Goal: Task Accomplishment & Management: Complete application form

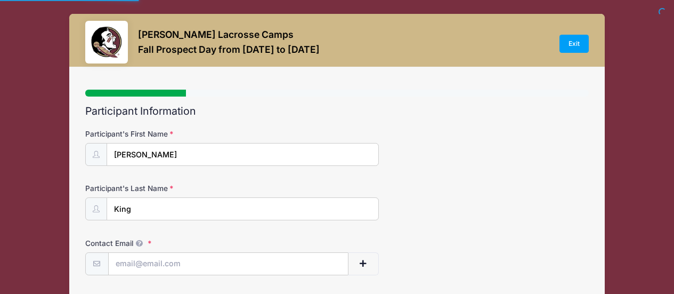
select select
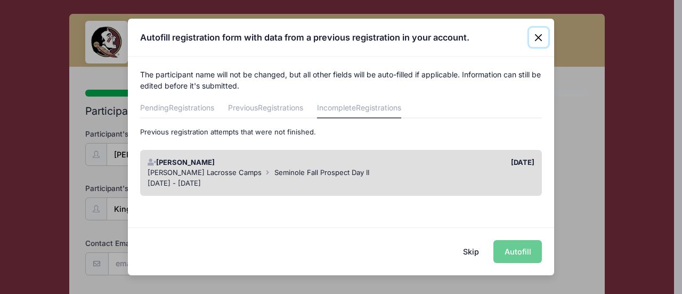
click at [539, 37] on button "Close" at bounding box center [538, 37] width 19 height 19
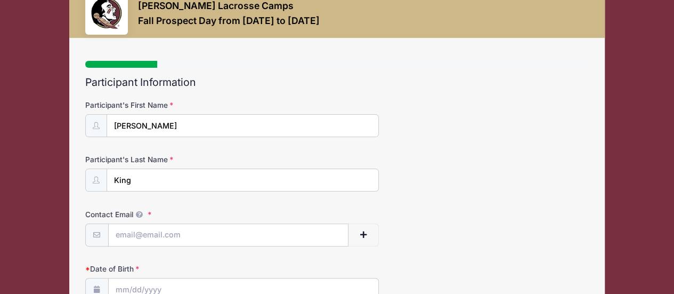
scroll to position [53, 0]
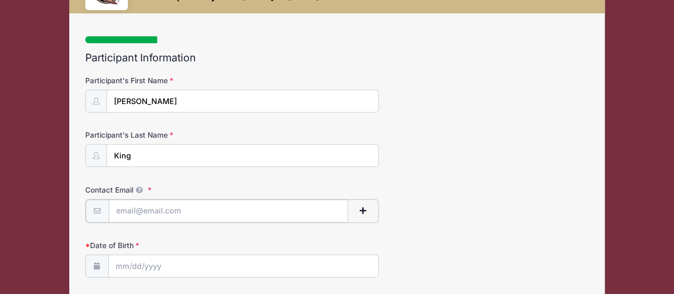
click at [289, 207] on input "Contact Email" at bounding box center [229, 210] width 240 height 23
type input "[EMAIL_ADDRESS][DOMAIN_NAME]"
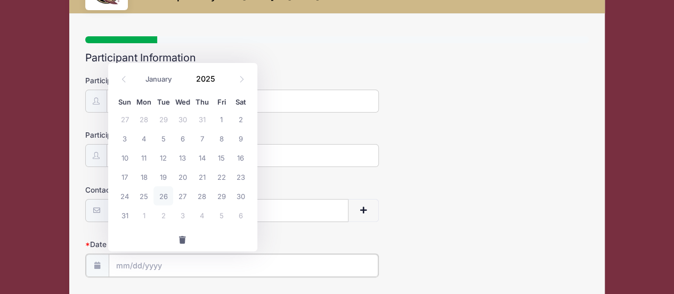
click at [223, 262] on input "Date of Birth" at bounding box center [244, 265] width 270 height 23
click at [130, 263] on input "Date of Birth" at bounding box center [244, 265] width 270 height 23
click at [120, 262] on input "Date of Birth" at bounding box center [244, 265] width 270 height 23
click at [219, 84] on span at bounding box center [221, 82] width 7 height 8
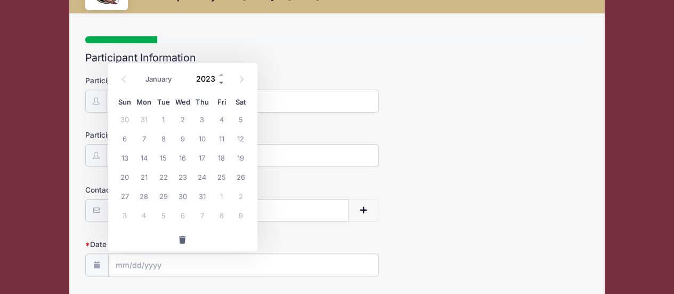
click at [219, 84] on span at bounding box center [221, 82] width 7 height 8
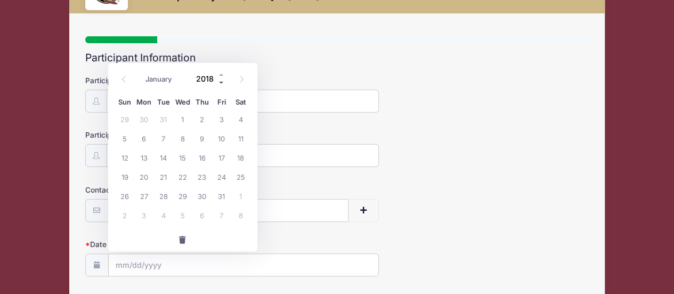
click at [219, 84] on span at bounding box center [221, 82] width 7 height 8
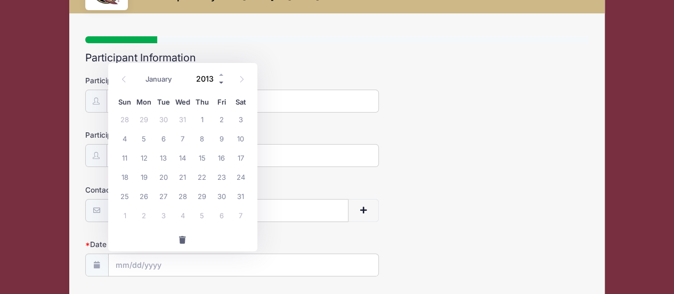
click at [219, 84] on span at bounding box center [221, 82] width 7 height 8
type input "2009"
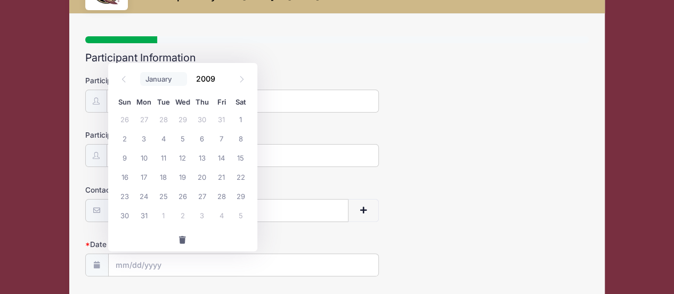
click at [150, 80] on select "January February March April May June July August September October November De…" at bounding box center [163, 79] width 47 height 14
select select "4"
click at [140, 72] on select "January February March April May June July August September October November De…" at bounding box center [163, 79] width 47 height 14
click at [160, 198] on span "26" at bounding box center [163, 195] width 19 height 19
type input "[DATE]"
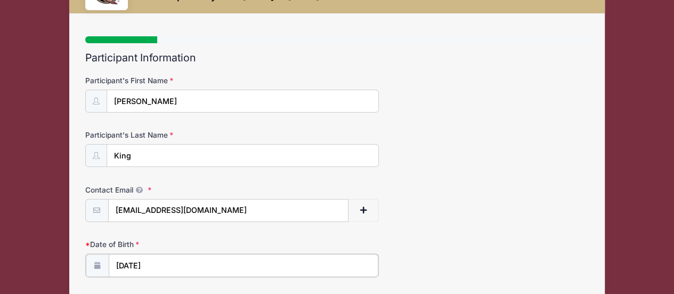
scroll to position [160, 0]
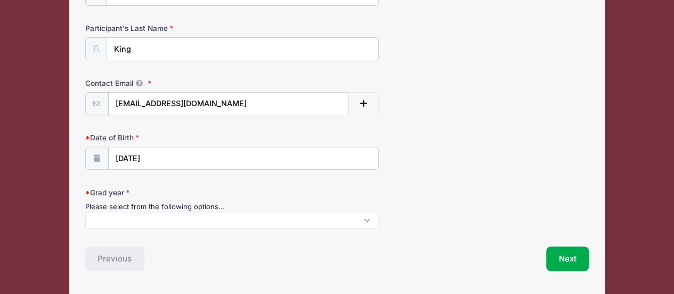
click at [211, 217] on span at bounding box center [232, 220] width 294 height 17
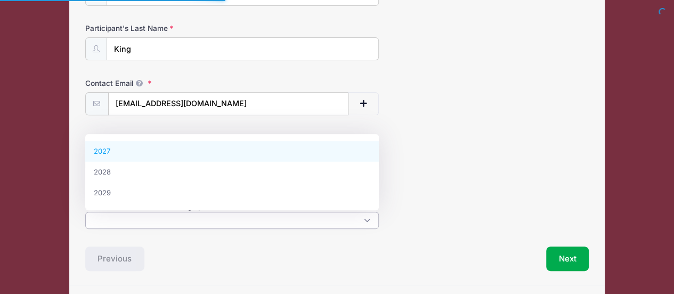
select select "2027"
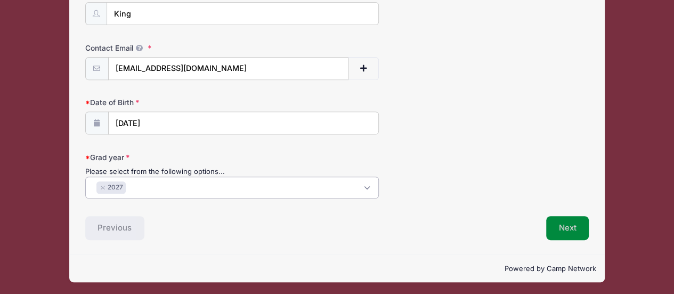
click at [561, 218] on button "Next" at bounding box center [567, 228] width 43 height 25
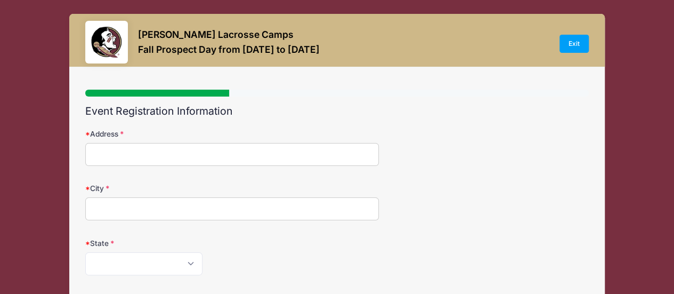
click at [357, 156] on input "Address" at bounding box center [232, 154] width 294 height 23
type input "[STREET_ADDRESS]"
type input "[GEOGRAPHIC_DATA]"
select select "CO"
type input "80116"
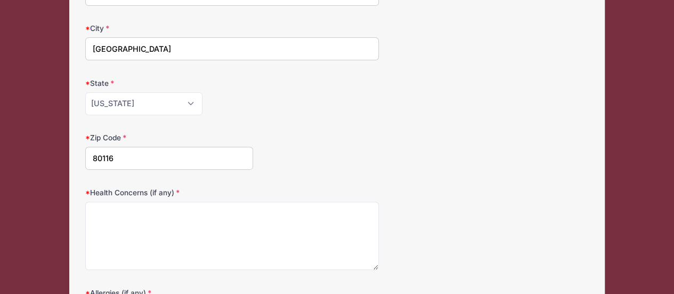
scroll to position [213, 0]
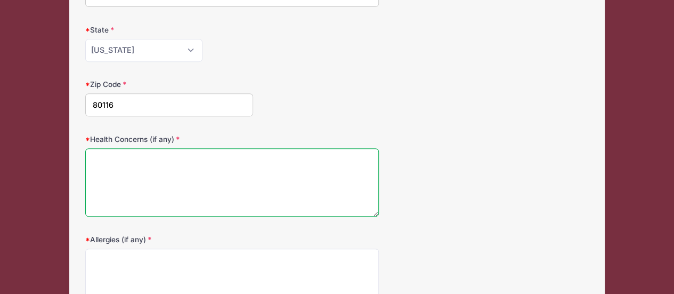
click at [274, 172] on textarea "Health Concerns (if any)" at bounding box center [232, 182] width 294 height 69
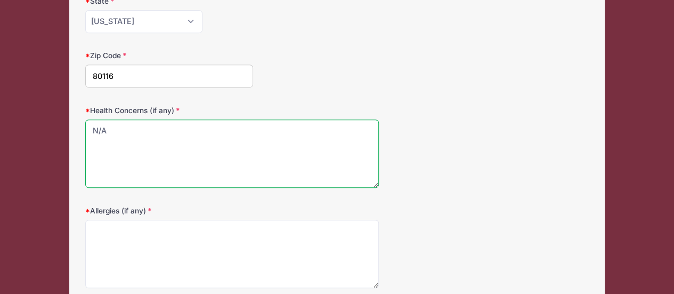
scroll to position [267, 0]
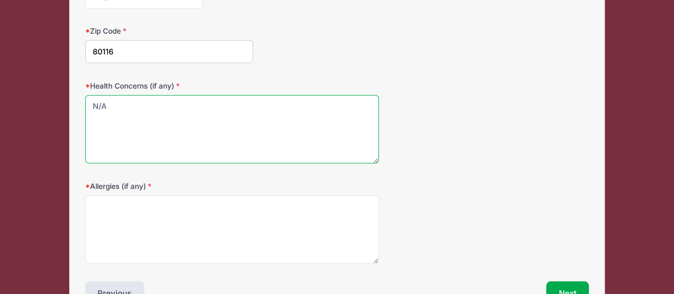
type textarea "N/A"
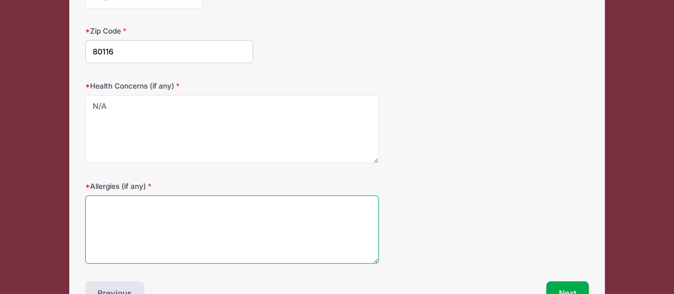
click at [241, 216] on textarea "Allergies (if any)" at bounding box center [232, 229] width 294 height 69
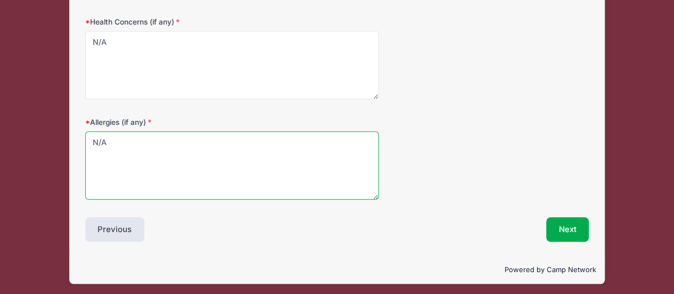
scroll to position [332, 0]
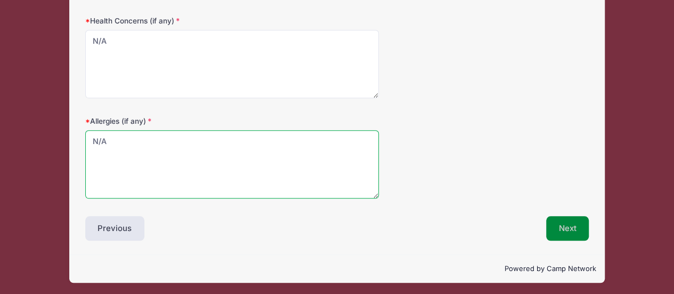
type textarea "N/A"
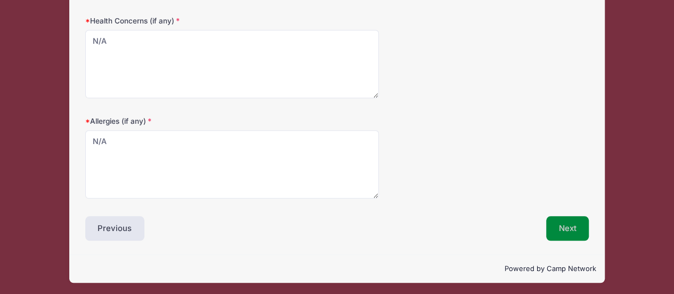
click at [567, 222] on button "Next" at bounding box center [567, 228] width 43 height 25
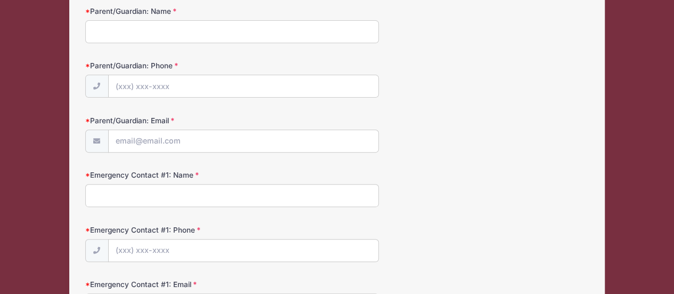
scroll to position [0, 0]
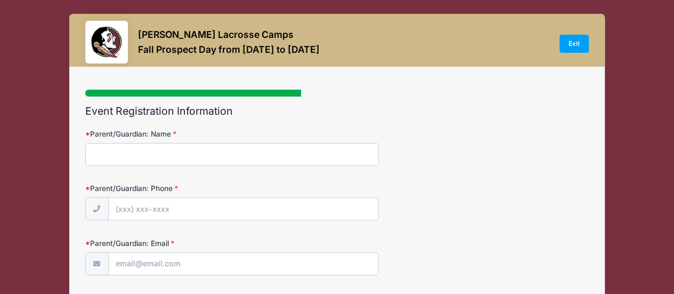
click at [275, 154] on input "Parent/Guardian: Name" at bounding box center [232, 154] width 294 height 23
type input "[PERSON_NAME]"
type input "[EMAIL_ADDRESS][DOMAIN_NAME]"
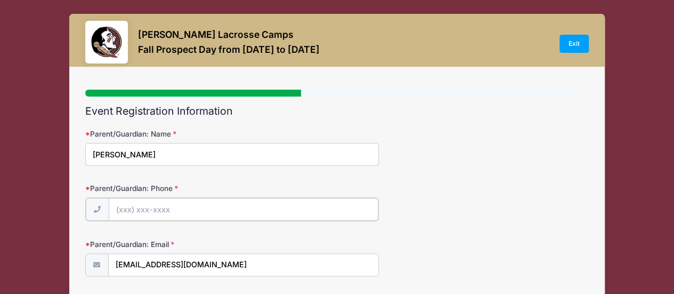
click at [306, 208] on input "Parent/Guardian: Phone" at bounding box center [244, 209] width 270 height 23
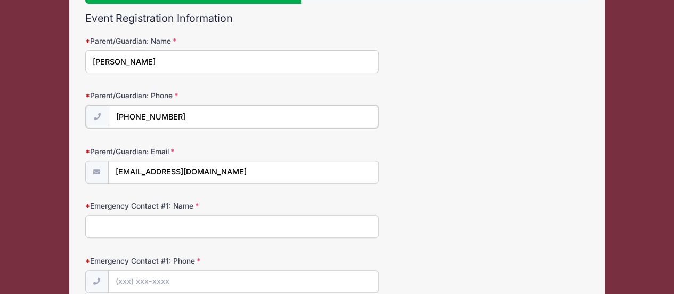
scroll to position [107, 0]
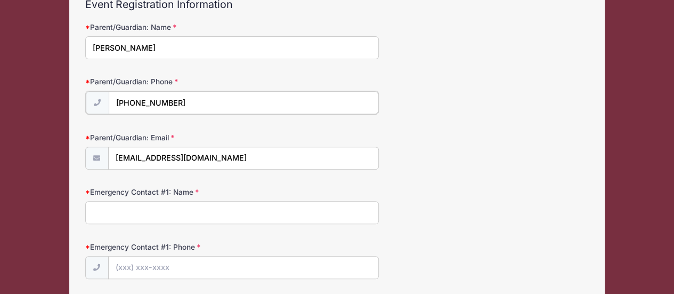
type input "[PHONE_NUMBER]"
click at [297, 215] on input "Emergency Contact #1: Name" at bounding box center [232, 211] width 294 height 23
type input "[PERSON_NAME]"
click at [252, 263] on input "Emergency Contact #1: Phone" at bounding box center [244, 266] width 270 height 23
type input "[PHONE_NUMBER]"
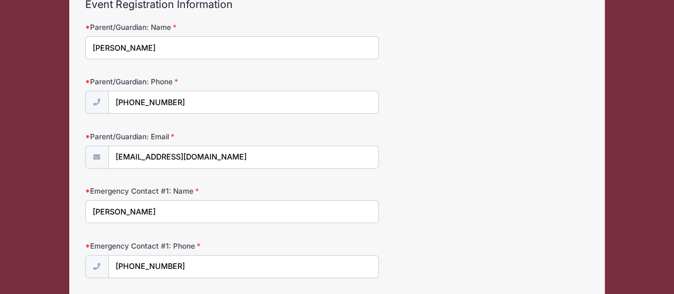
click at [423, 189] on div "Emergency Contact #1: Name [PERSON_NAME]" at bounding box center [337, 204] width 504 height 37
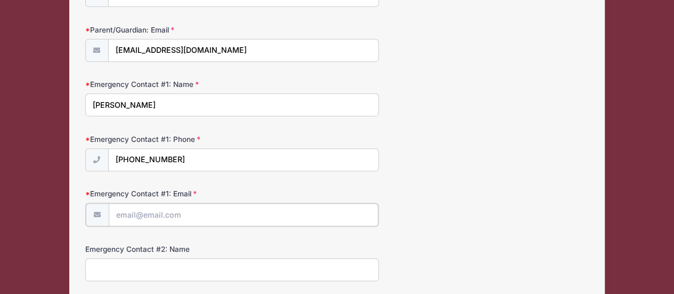
click at [324, 212] on input "Emergency Contact #1: Email" at bounding box center [244, 214] width 270 height 23
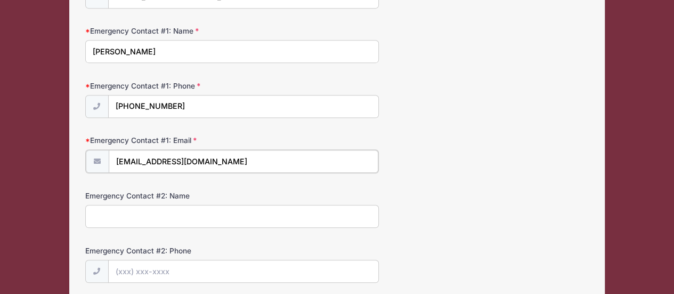
type input "[EMAIL_ADDRESS][DOMAIN_NAME]"
click at [326, 208] on input "Emergency Contact #2: Name" at bounding box center [232, 215] width 294 height 23
type input "[PERSON_NAME]"
type input "[EMAIL_ADDRESS][DOMAIN_NAME]"
click at [209, 208] on input "[PERSON_NAME]" at bounding box center [232, 215] width 294 height 23
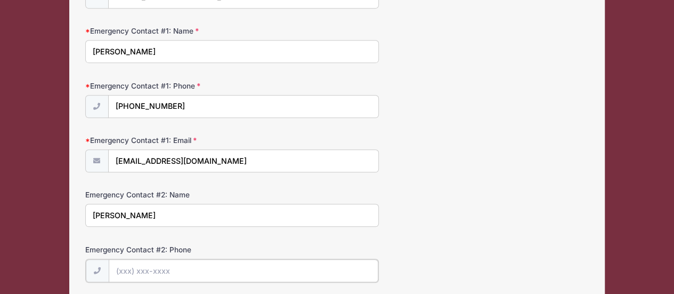
click at [201, 259] on input "Emergency Contact #2: Phone" at bounding box center [244, 270] width 270 height 23
click at [197, 265] on input "Emergency Contact #2: Phone" at bounding box center [244, 270] width 270 height 23
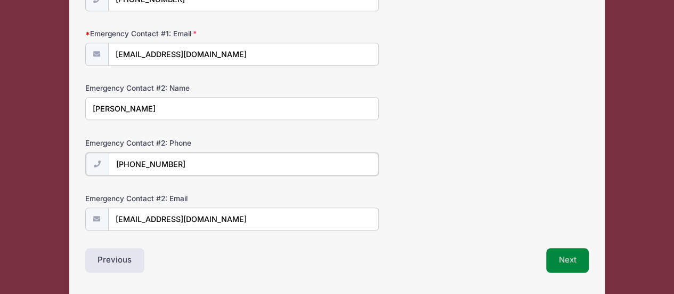
type input "[PHONE_NUMBER]"
click at [568, 265] on button "Next" at bounding box center [567, 259] width 43 height 25
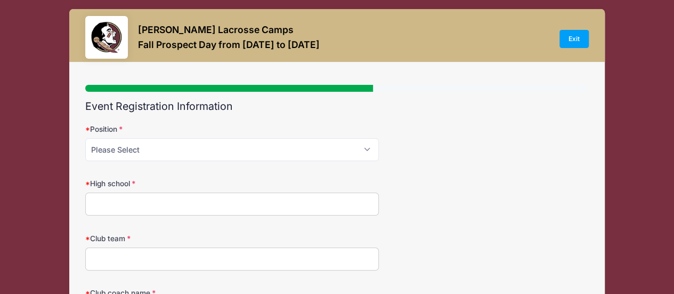
scroll to position [0, 0]
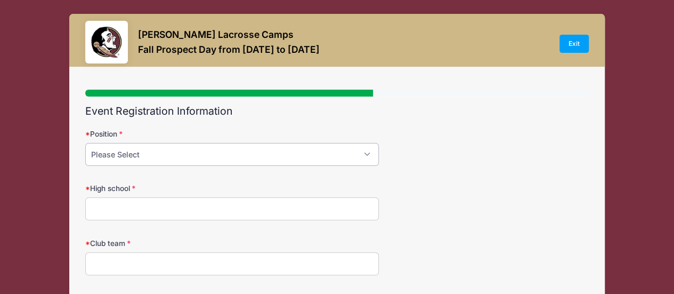
click at [355, 153] on select "Please Select Attack Midfield Defense Goalie" at bounding box center [232, 154] width 294 height 23
select select "Defense"
click at [85, 143] on select "Please Select Attack Midfield Defense Goalie" at bounding box center [232, 154] width 294 height 23
click at [335, 206] on input "High school" at bounding box center [232, 208] width 294 height 23
type input "[GEOGRAPHIC_DATA]"
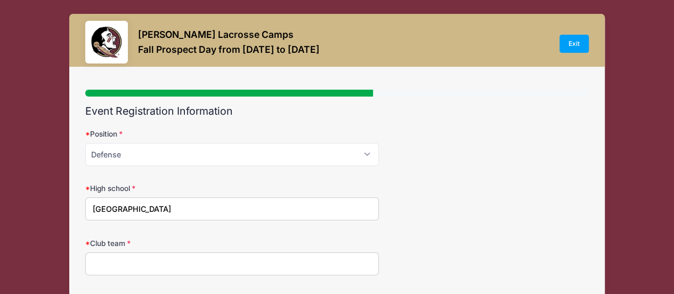
click at [267, 264] on input "Club team" at bounding box center [232, 263] width 294 height 23
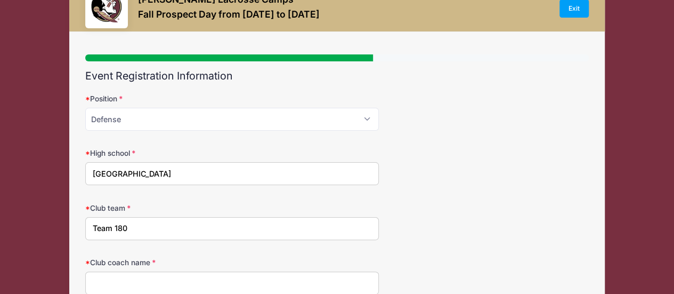
scroll to position [107, 0]
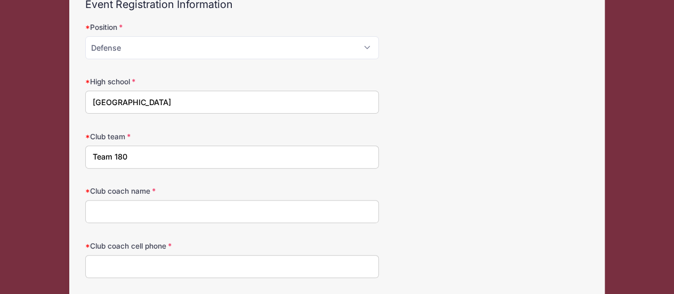
type input "Team 180"
click at [274, 211] on input "Club coach name" at bounding box center [232, 211] width 294 height 23
type input "[PERSON_NAME]"
click at [174, 266] on input "Club coach cell phone" at bounding box center [232, 266] width 294 height 23
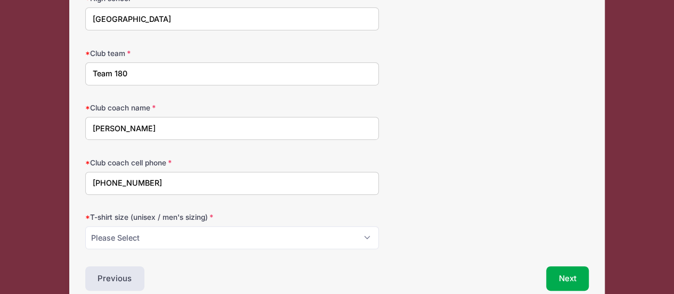
scroll to position [213, 0]
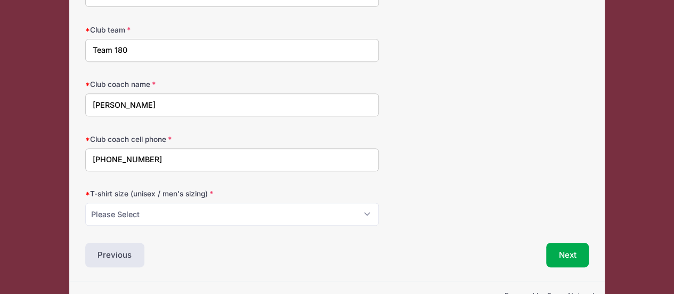
type input "[PHONE_NUMBER]"
click at [199, 213] on select "Please Select Small Medium Large XL" at bounding box center [232, 214] width 294 height 23
select select "Medium"
click at [85, 203] on select "Please Select Small Medium Large XL" at bounding box center [232, 214] width 294 height 23
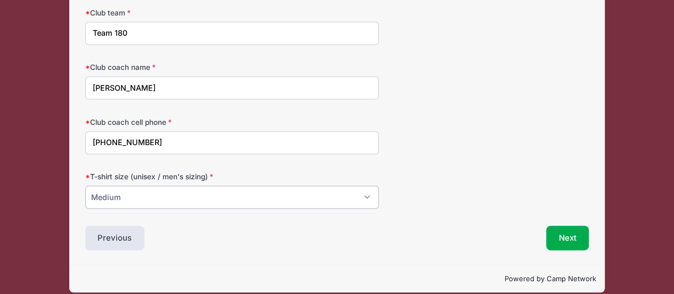
scroll to position [240, 0]
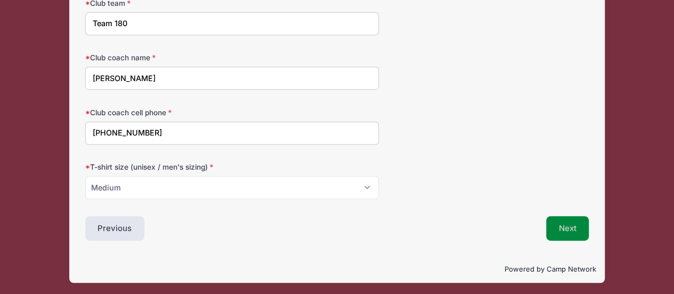
click at [565, 223] on button "Next" at bounding box center [567, 228] width 43 height 25
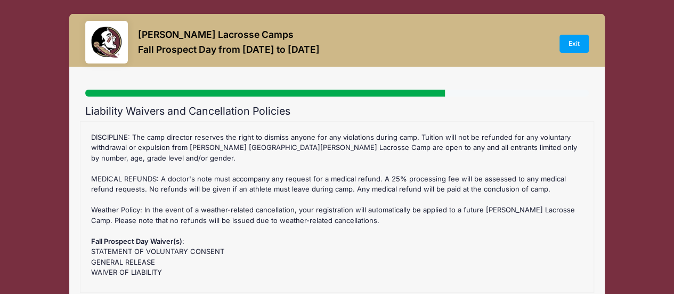
scroll to position [0, 0]
